Goal: Transaction & Acquisition: Purchase product/service

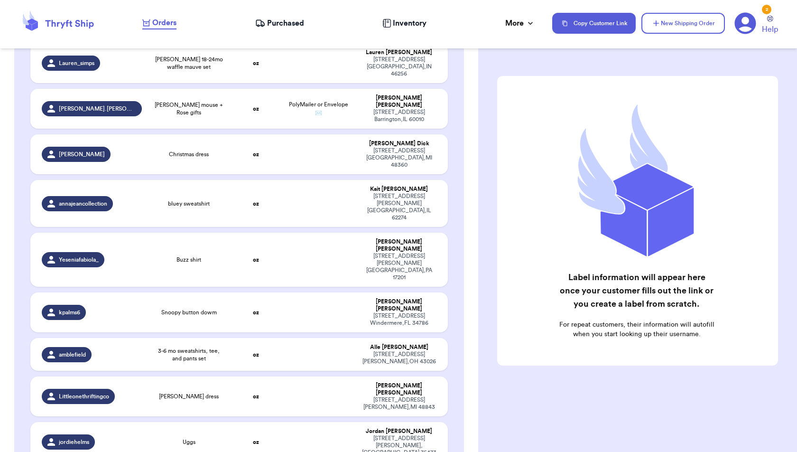
scroll to position [1809, 0]
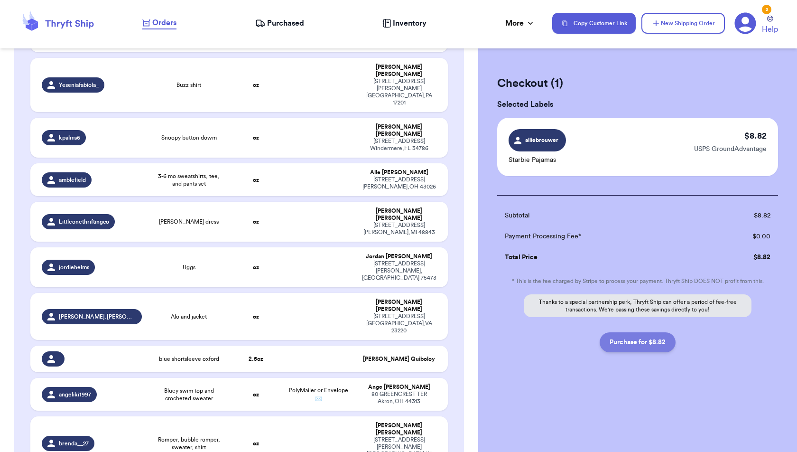
click at [660, 338] on button "Purchase for $8.82" at bounding box center [638, 342] width 76 height 20
checkbox input "false"
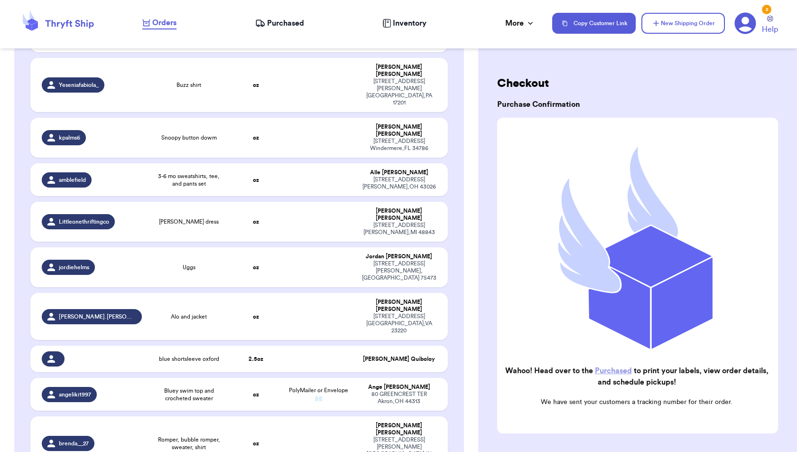
checkbox input "true"
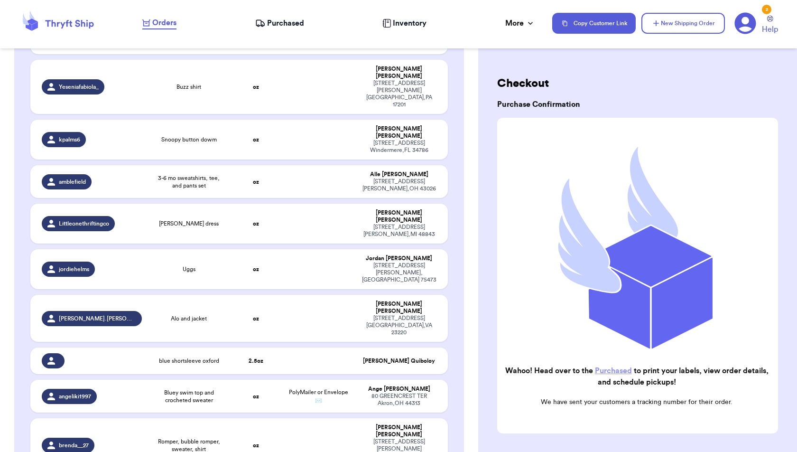
click at [295, 22] on span "Purchased" at bounding box center [285, 23] width 37 height 11
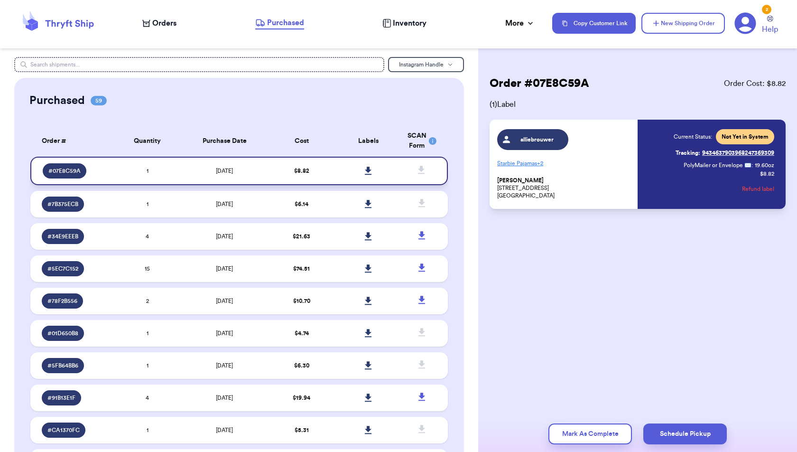
click at [363, 167] on link at bounding box center [368, 170] width 21 height 21
